Goal: Transaction & Acquisition: Purchase product/service

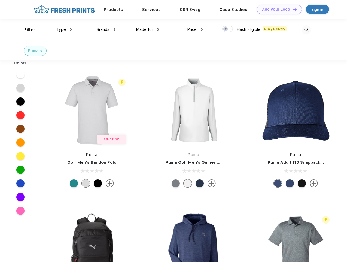
click at [278, 9] on link "Add your Logo Design Tool" at bounding box center [279, 10] width 45 height 10
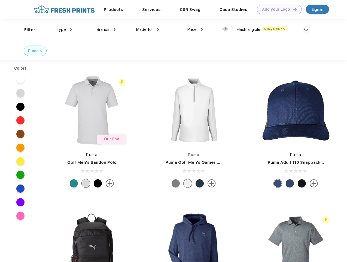
click at [0, 0] on div "Design Tool" at bounding box center [0, 0] width 0 height 0
click at [293, 9] on link "Add your Logo Design Tool" at bounding box center [279, 10] width 45 height 10
click at [26, 30] on div "Filter" at bounding box center [29, 30] width 11 height 6
click at [64, 29] on span "Type" at bounding box center [61, 29] width 10 height 5
click at [106, 29] on span "Brands" at bounding box center [103, 29] width 13 height 5
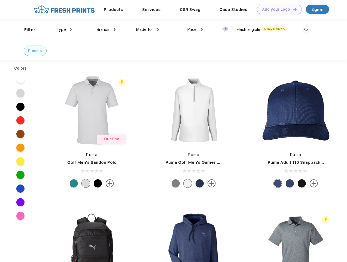
click at [148, 29] on span "Made for" at bounding box center [144, 29] width 17 height 5
click at [195, 29] on span "Price" at bounding box center [192, 29] width 10 height 5
click at [228, 29] on div at bounding box center [227, 29] width 11 height 6
click at [226, 29] on input "checkbox" at bounding box center [224, 28] width 4 height 4
click at [306, 30] on img at bounding box center [306, 29] width 9 height 9
